Goal: Answer question/provide support: Share knowledge or assist other users

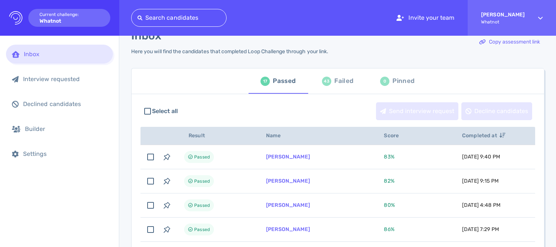
scroll to position [20, 0]
click at [331, 79] on div "43 Failed" at bounding box center [337, 80] width 31 height 21
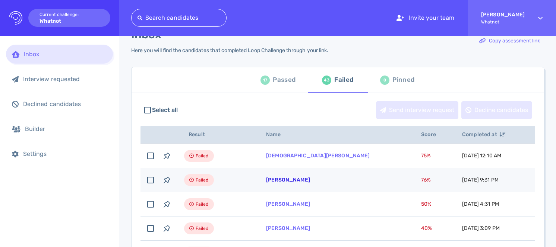
click at [289, 178] on link "[PERSON_NAME]" at bounding box center [288, 180] width 44 height 6
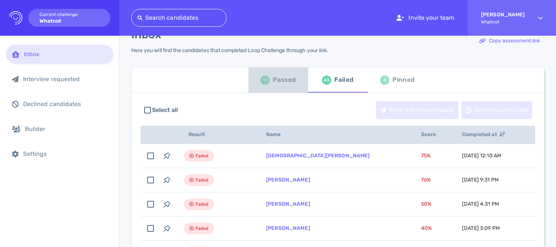
click at [283, 76] on div "Passed" at bounding box center [284, 79] width 23 height 11
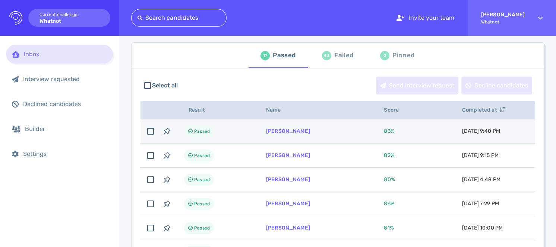
scroll to position [46, 0]
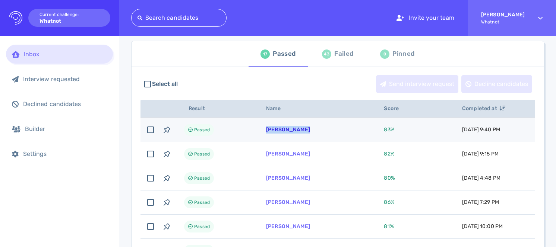
drag, startPoint x: 310, startPoint y: 132, endPoint x: 266, endPoint y: 130, distance: 43.6
click at [266, 130] on td "Karina Gabino" at bounding box center [316, 130] width 118 height 24
checkbox input "true"
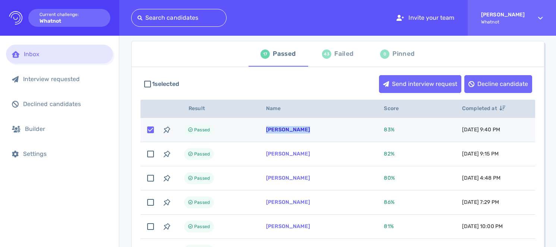
scroll to position [45, 0]
copy link "Karina Gabino"
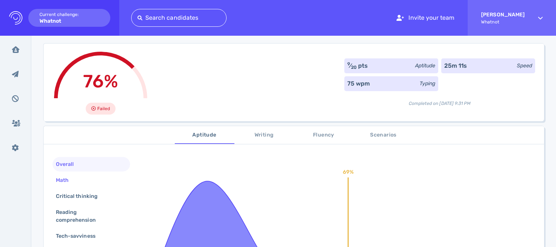
scroll to position [54, 0]
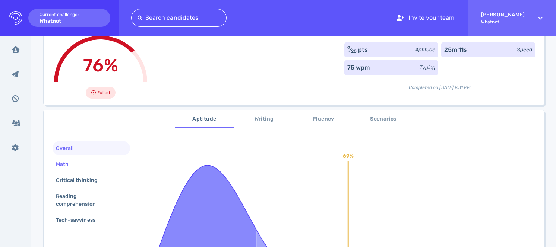
click at [95, 167] on div "Math" at bounding box center [91, 164] width 77 height 15
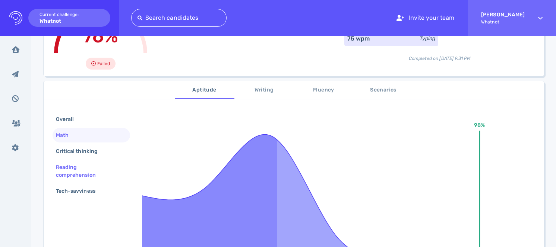
scroll to position [85, 0]
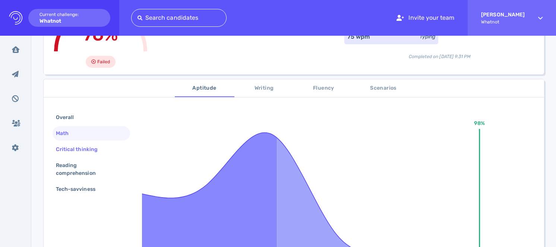
click at [103, 150] on div "Critical thinking" at bounding box center [80, 149] width 52 height 11
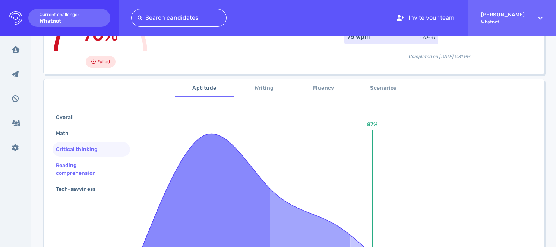
click at [102, 169] on div "Reading comprehension" at bounding box center [88, 169] width 68 height 19
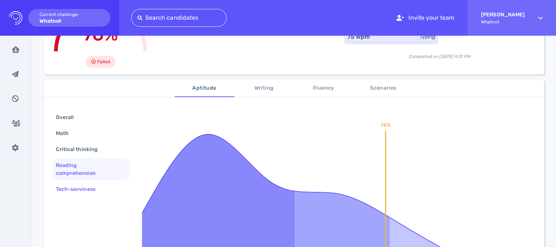
click at [94, 190] on div "Tech-savviness" at bounding box center [79, 189] width 50 height 11
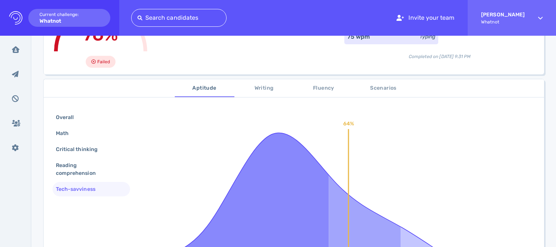
click at [275, 87] on span "Writing" at bounding box center [264, 88] width 51 height 9
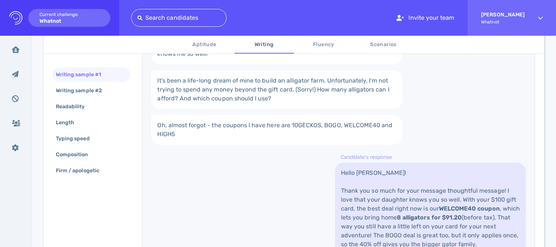
scroll to position [279, 0]
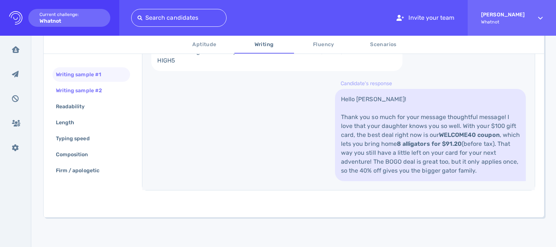
click at [115, 87] on div "Writing sample #2" at bounding box center [91, 90] width 77 height 15
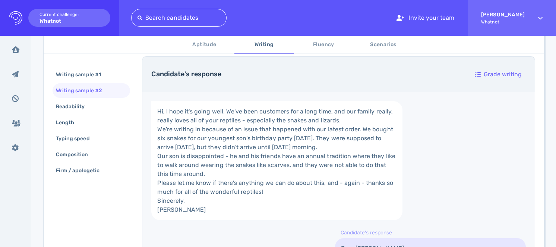
scroll to position [158, 0]
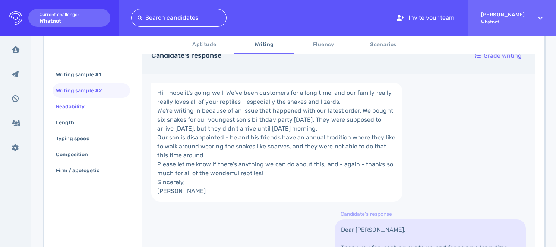
click at [97, 107] on div "Readability" at bounding box center [91, 106] width 77 height 15
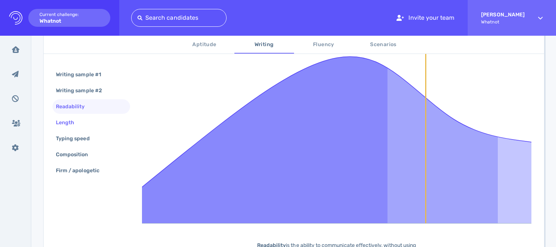
click at [87, 126] on div "Length" at bounding box center [91, 122] width 77 height 15
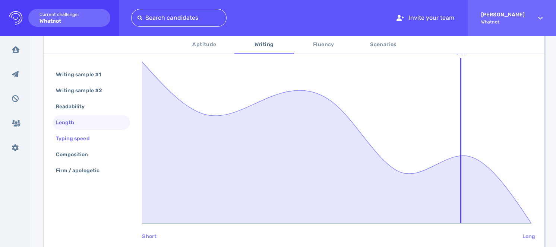
click at [92, 140] on div "Typing speed" at bounding box center [76, 138] width 44 height 11
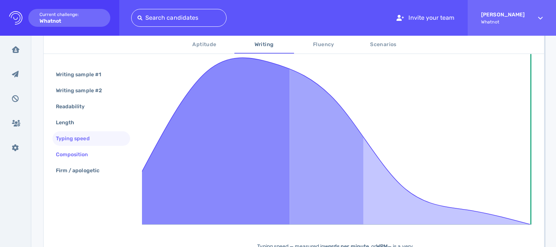
click at [91, 152] on div "Composition" at bounding box center [75, 154] width 43 height 11
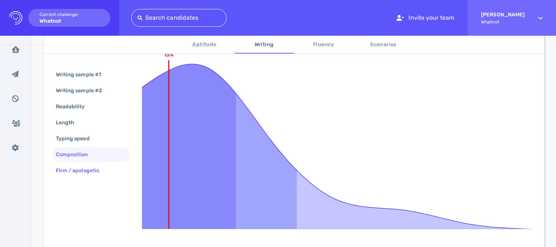
click at [95, 168] on div "Firm / apologetic" at bounding box center [81, 170] width 54 height 11
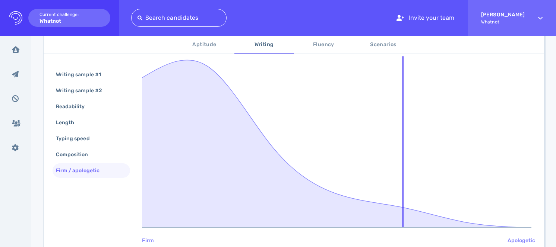
scroll to position [154, 0]
click at [388, 41] on span "Scenarios" at bounding box center [383, 44] width 51 height 9
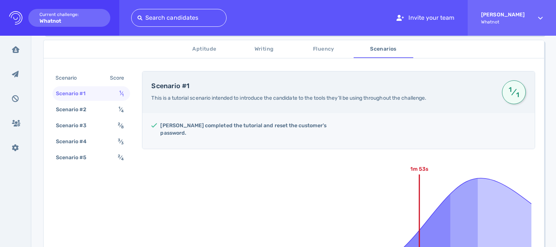
scroll to position [123, 0]
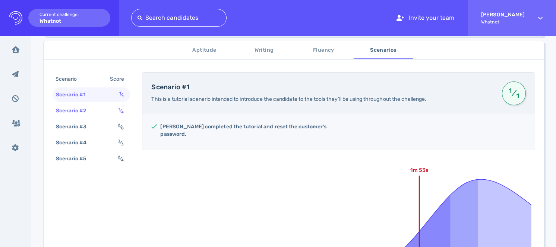
click at [112, 110] on div "Scenario #2 1 ⁄ 4" at bounding box center [91, 111] width 77 height 15
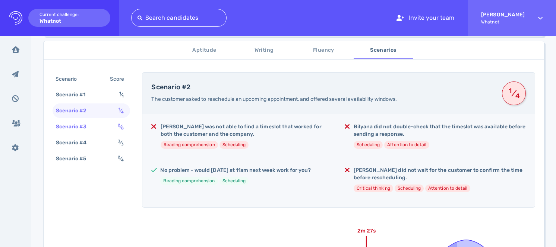
click at [118, 128] on span "2 ⁄ 8" at bounding box center [121, 127] width 6 height 6
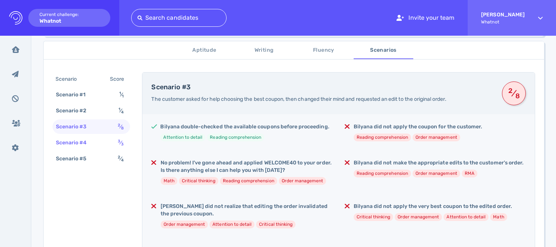
click at [124, 138] on div "3 ⁄ 3" at bounding box center [122, 142] width 12 height 11
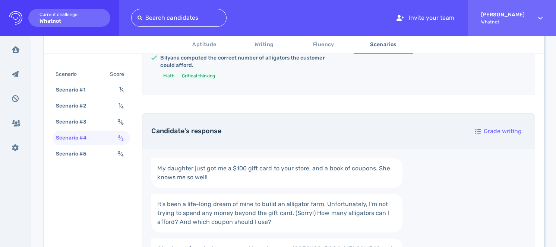
scroll to position [204, 0]
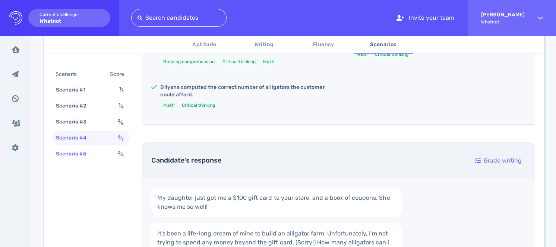
click at [120, 151] on sup "2" at bounding box center [119, 152] width 3 height 5
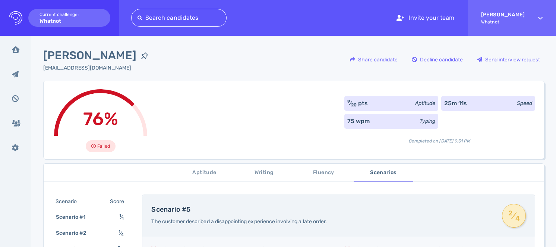
scroll to position [0, 0]
